Goal: Task Accomplishment & Management: Complete application form

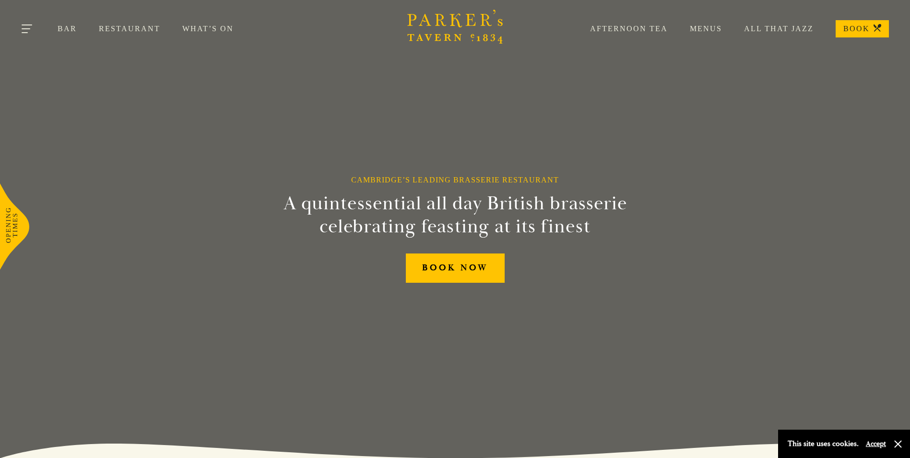
click at [35, 24] on button "Toggle navigation" at bounding box center [27, 30] width 41 height 41
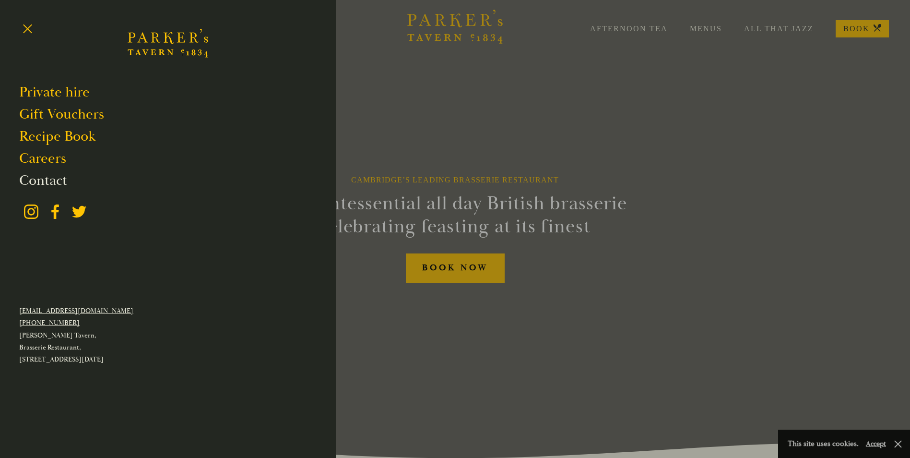
click at [42, 178] on link "Contact" at bounding box center [43, 180] width 48 height 18
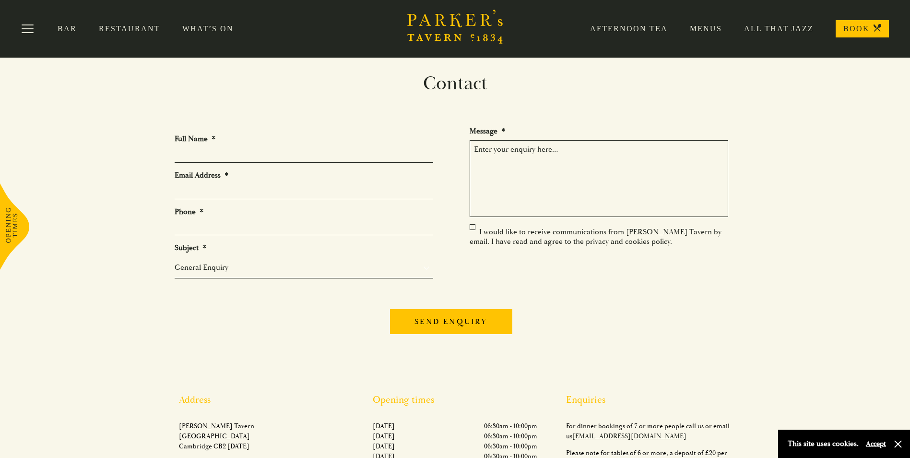
click at [265, 144] on li "Full Name *" at bounding box center [308, 148] width 266 height 29
click at [260, 156] on input "Full Name *" at bounding box center [304, 155] width 259 height 15
type input "Jamie-Lee Claybrook"
type input "Jamie@envior.co.uk"
type input "07508247519"
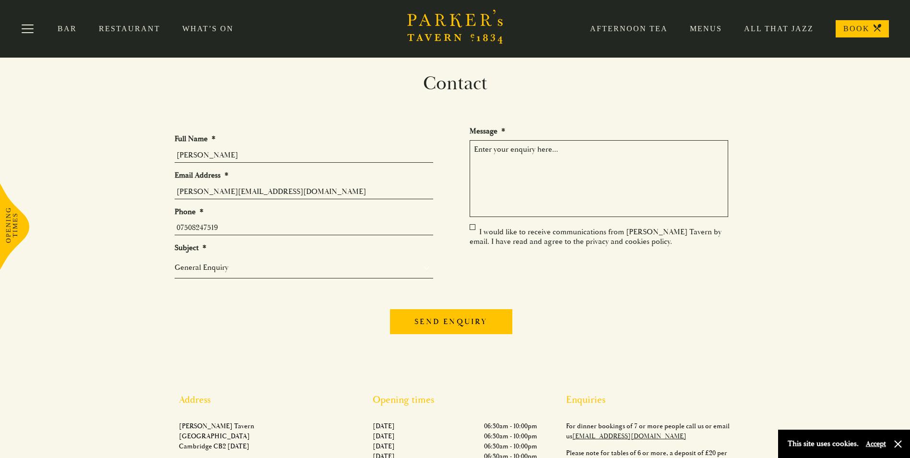
click at [260, 265] on select "General Enquiry Private Bookings Group Bookings Events" at bounding box center [304, 267] width 259 height 12
click at [175, 261] on select "General Enquiry Private Bookings Group Bookings Events" at bounding box center [304, 267] width 259 height 12
click at [541, 192] on textarea "Message *" at bounding box center [599, 178] width 259 height 77
paste textarea "Hi, Hope you’re well. I am reaching out to discuss your current food packaging …"
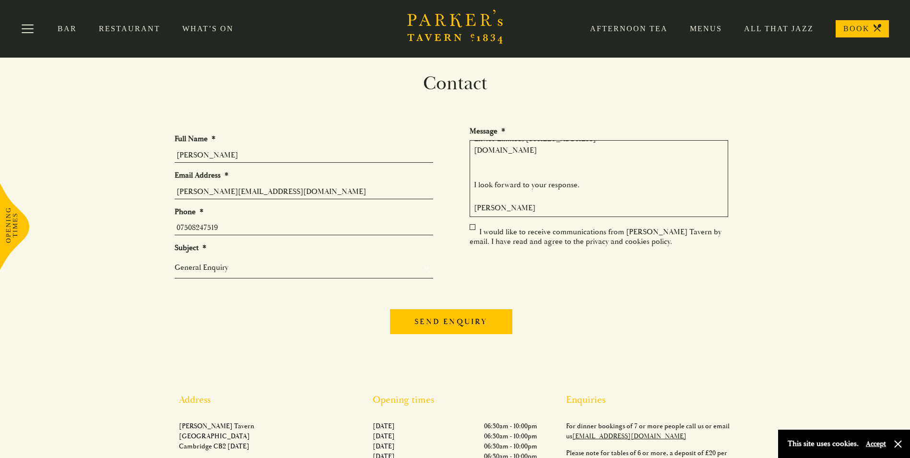
type textarea "Hi, Hope you’re well. I am reaching out to discuss your current food packaging …"
click at [468, 231] on ul "Full Name * Jamie-Lee Claybrook Email Address * Jamie@envior.co.uk Phone * 0750…" at bounding box center [455, 209] width 561 height 167
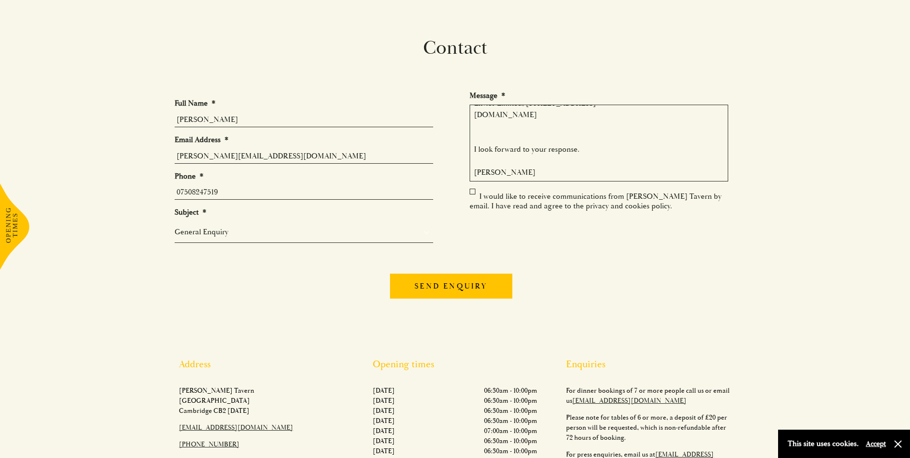
scroll to position [96, 0]
